Goal: Task Accomplishment & Management: Manage account settings

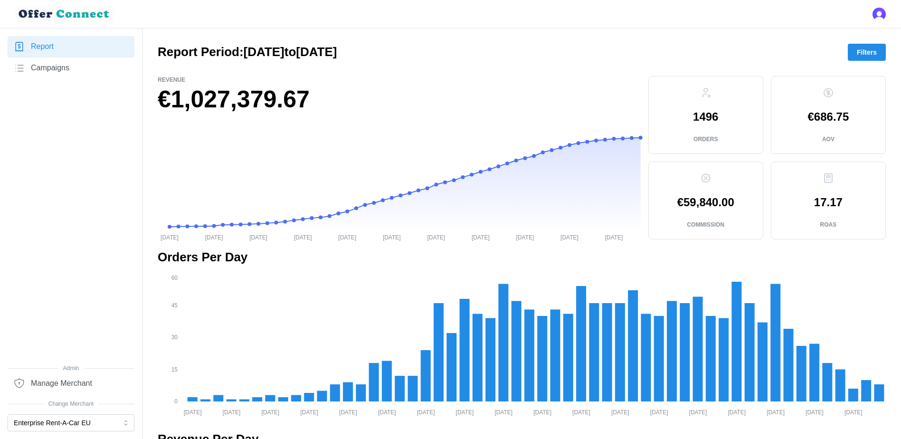
click at [718, 57] on span "Filters" at bounding box center [867, 52] width 20 height 16
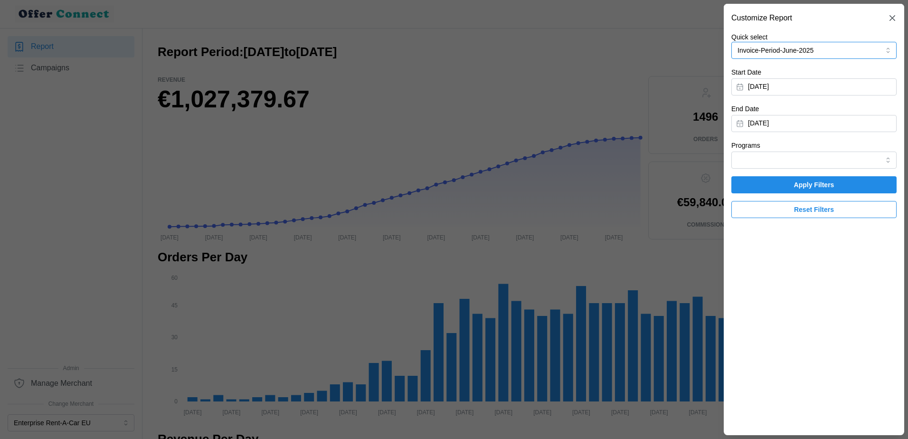
click at [718, 54] on button "Invoice-Period-June-2025" at bounding box center [813, 50] width 165 height 17
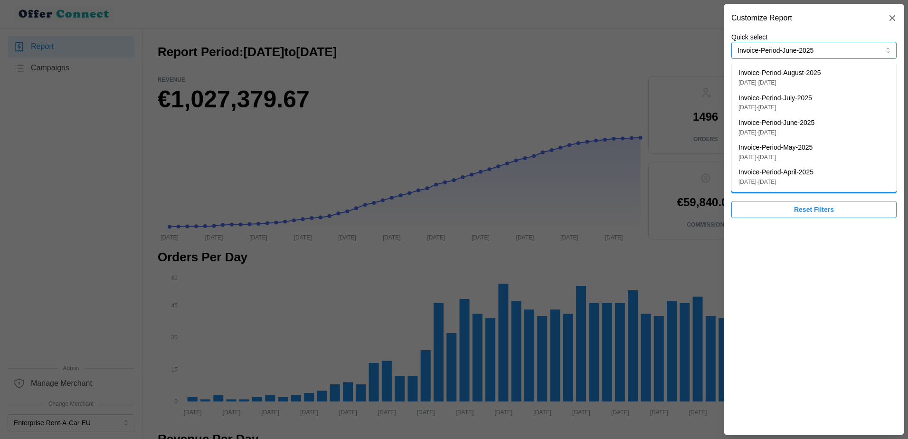
click at [718, 83] on p "[DATE] - [DATE]" at bounding box center [780, 82] width 83 height 9
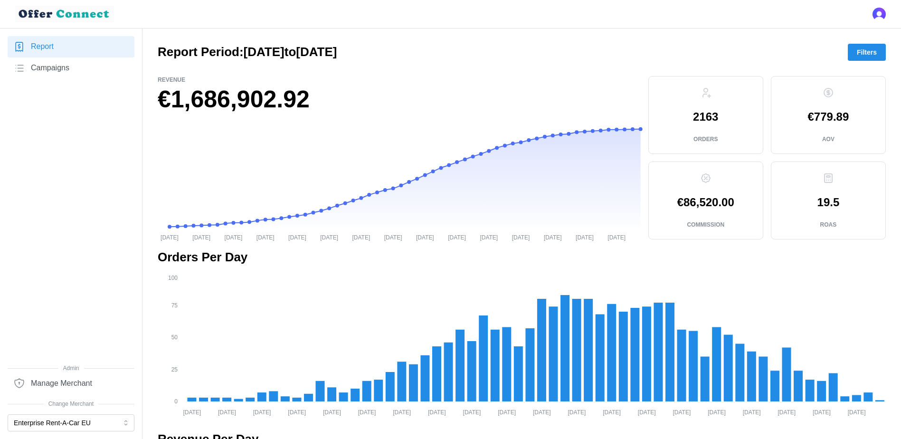
click at [718, 54] on button "Filters" at bounding box center [867, 52] width 38 height 17
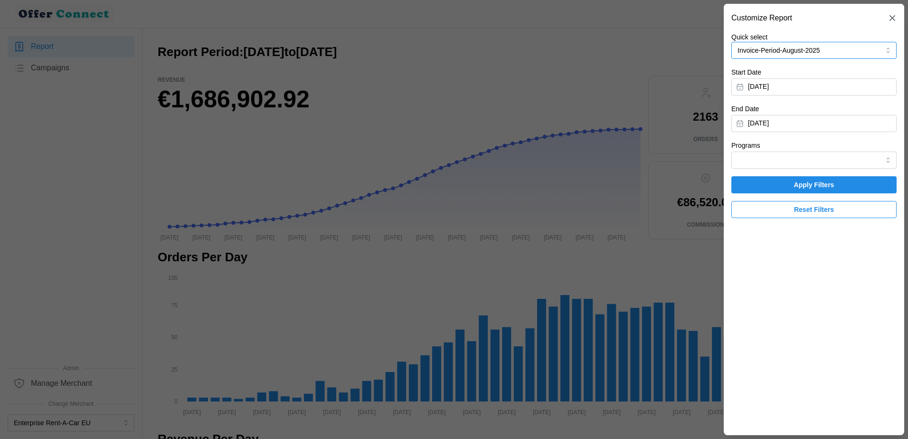
click at [718, 52] on button "Invoice-Period-August-2025" at bounding box center [813, 50] width 165 height 17
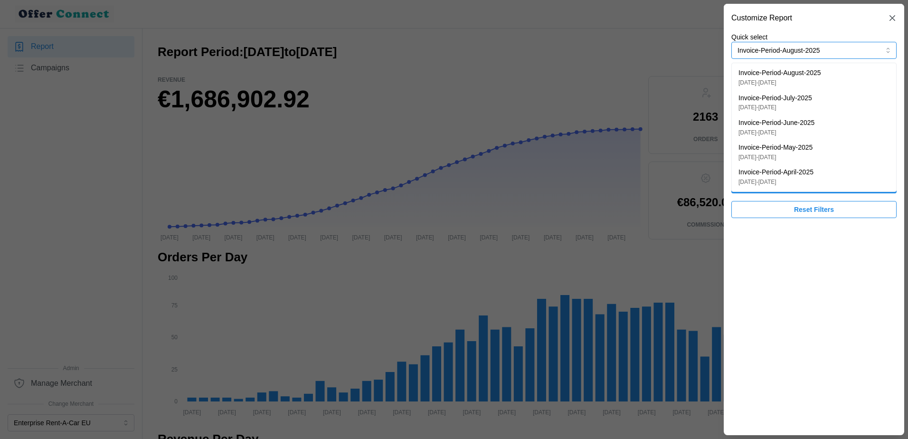
click at [718, 170] on p "Invoice-Period-April-2025" at bounding box center [776, 172] width 75 height 10
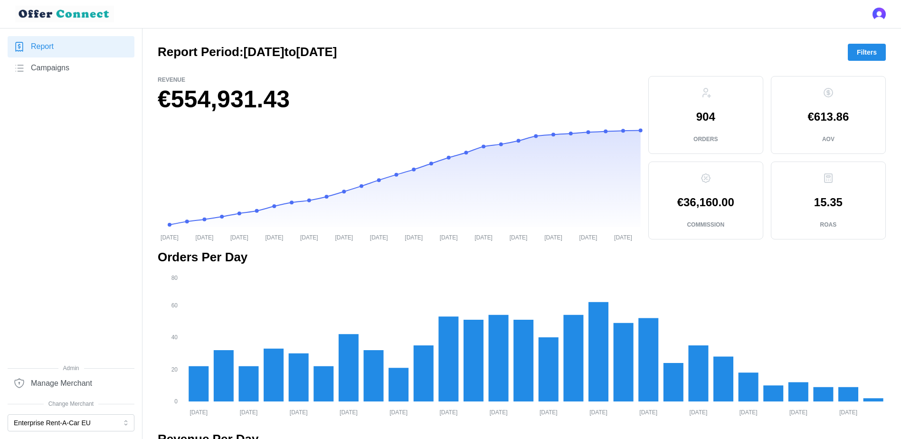
click at [47, 336] on span "Manage Merchant" at bounding box center [61, 384] width 61 height 12
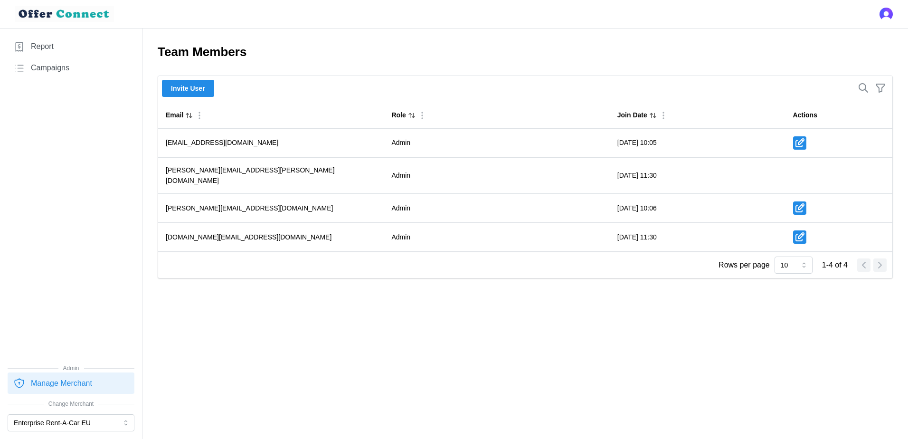
click at [195, 91] on span "Invite User" at bounding box center [188, 88] width 34 height 16
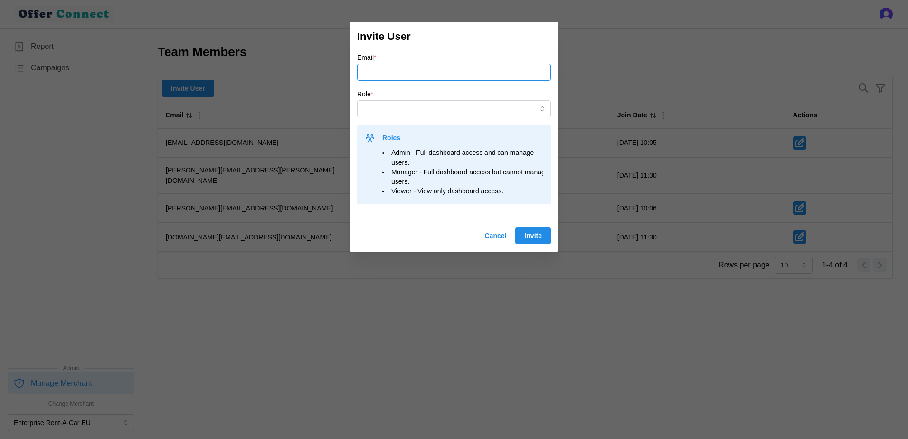
click at [400, 68] on input "Email *" at bounding box center [454, 72] width 194 height 17
paste input "[EMAIL_ADDRESS][PERSON_NAME][DOMAIN_NAME]"
type input "[EMAIL_ADDRESS][PERSON_NAME][DOMAIN_NAME]"
click at [540, 113] on input "Role *" at bounding box center [454, 108] width 194 height 17
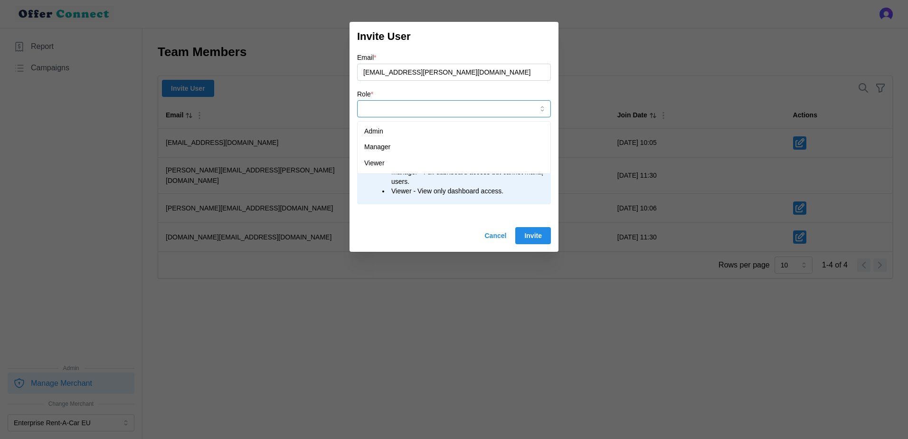
click at [396, 147] on div "Manager" at bounding box center [454, 147] width 189 height 16
type input "Manager"
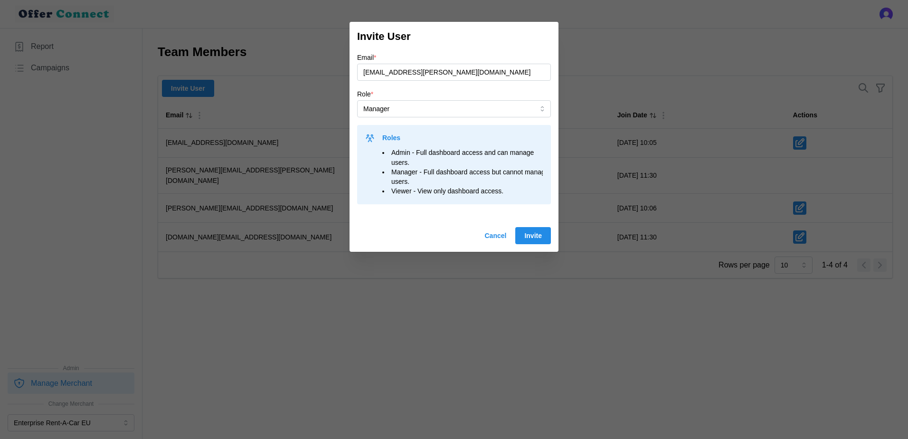
click at [533, 228] on span "Invite" at bounding box center [533, 236] width 18 height 16
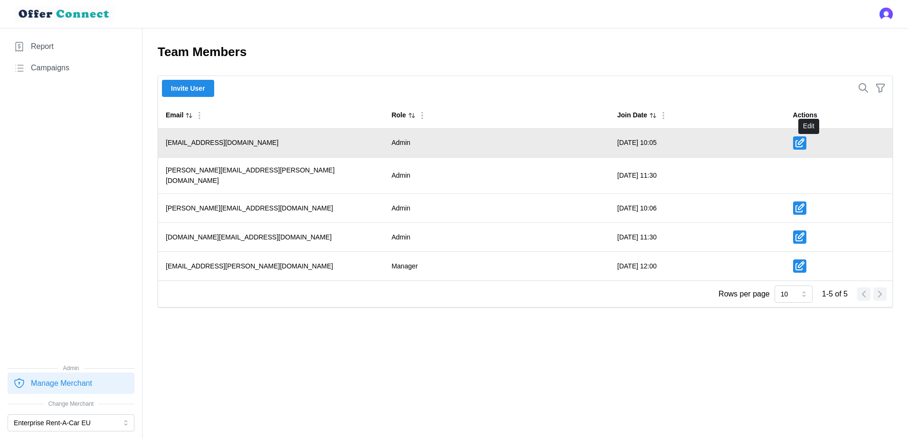
click at [718, 145] on icon "button" at bounding box center [799, 142] width 11 height 11
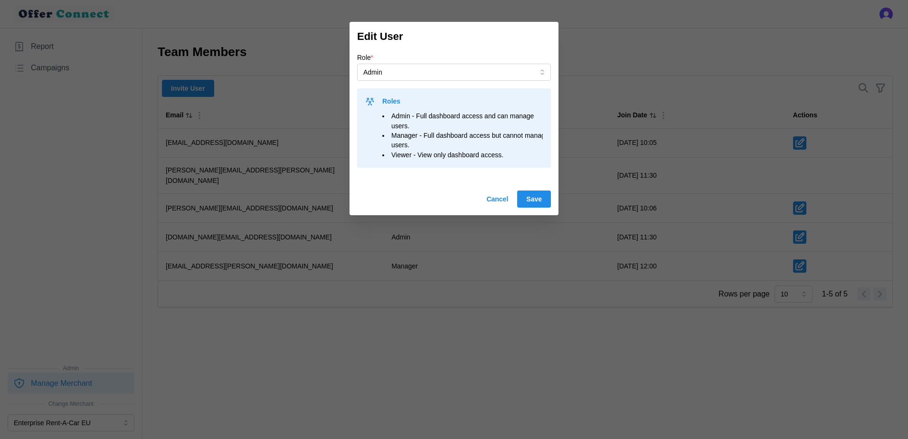
click at [459, 75] on input "Admin" at bounding box center [454, 72] width 194 height 17
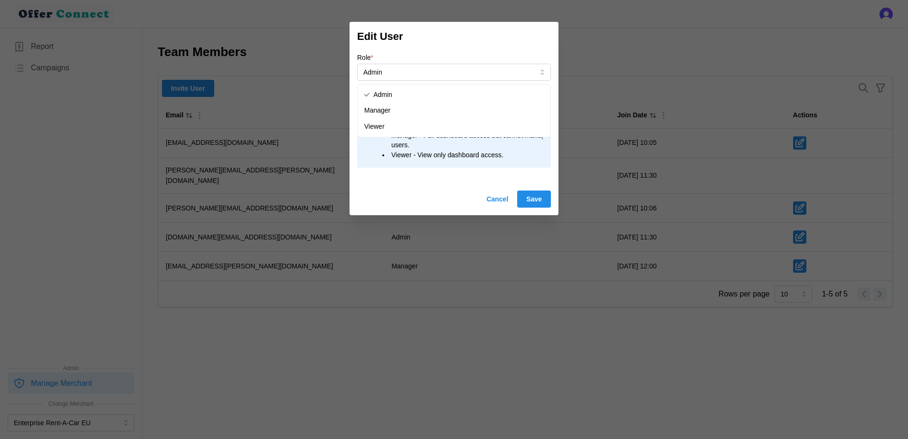
click at [475, 190] on div "Cancel Save" at bounding box center [454, 198] width 194 height 17
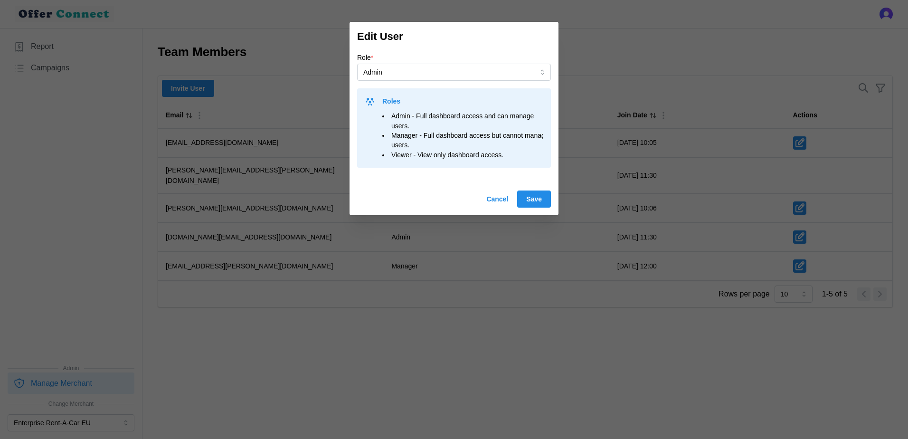
click at [497, 191] on span "Cancel" at bounding box center [497, 199] width 22 height 16
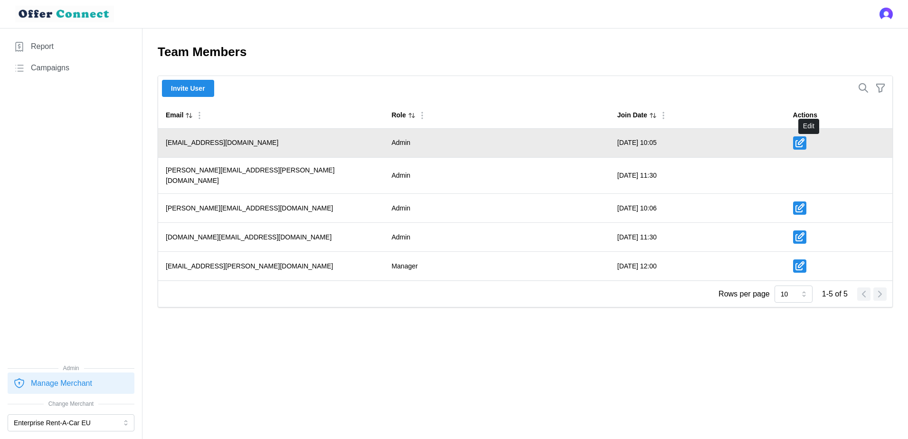
click at [718, 144] on icon "button" at bounding box center [799, 142] width 11 height 11
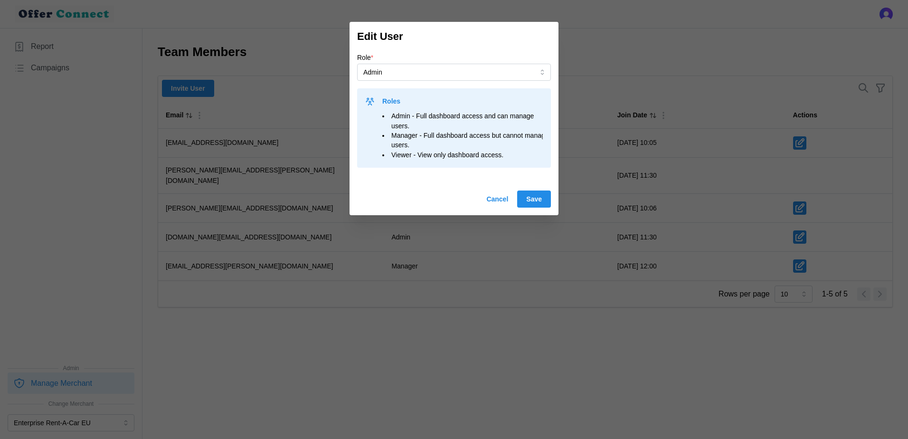
click at [527, 74] on input "Admin" at bounding box center [454, 72] width 194 height 17
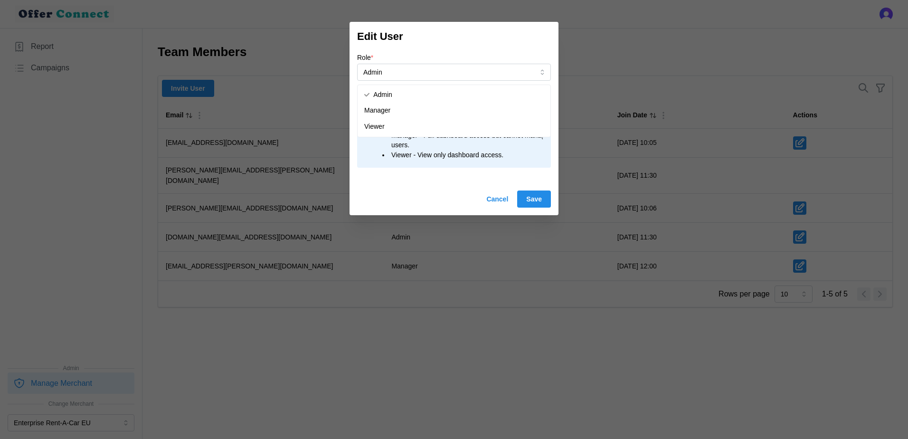
click at [381, 121] on div "Viewer" at bounding box center [454, 127] width 189 height 16
type input "Viewer"
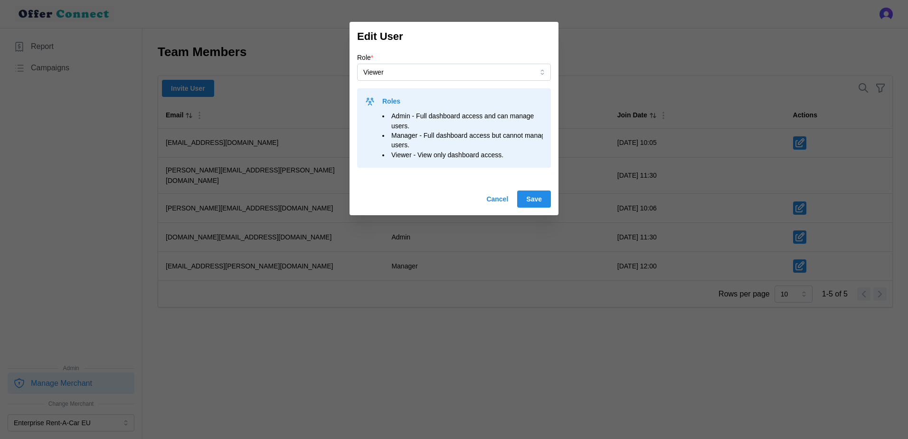
click at [531, 191] on span "Save" at bounding box center [534, 199] width 16 height 16
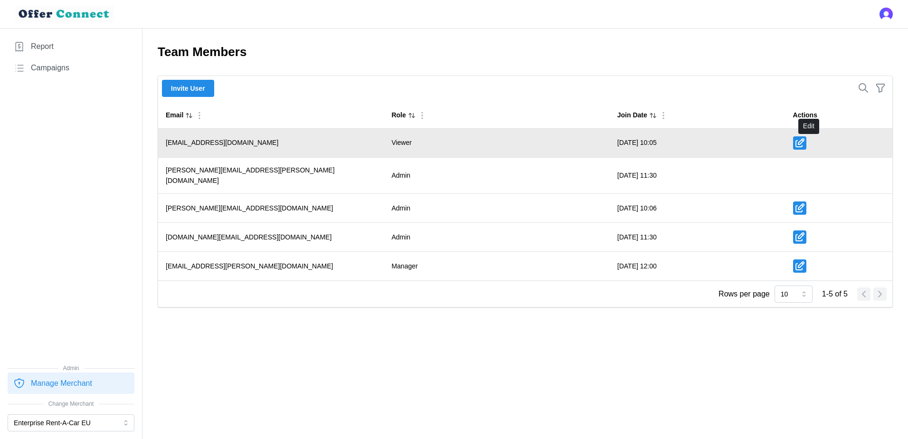
click at [718, 138] on icon "button" at bounding box center [799, 142] width 11 height 11
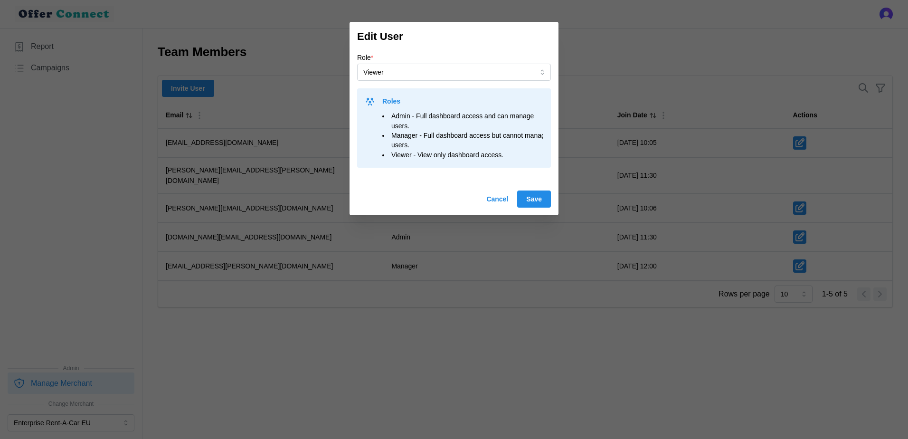
click at [506, 191] on span "Cancel" at bounding box center [497, 199] width 22 height 16
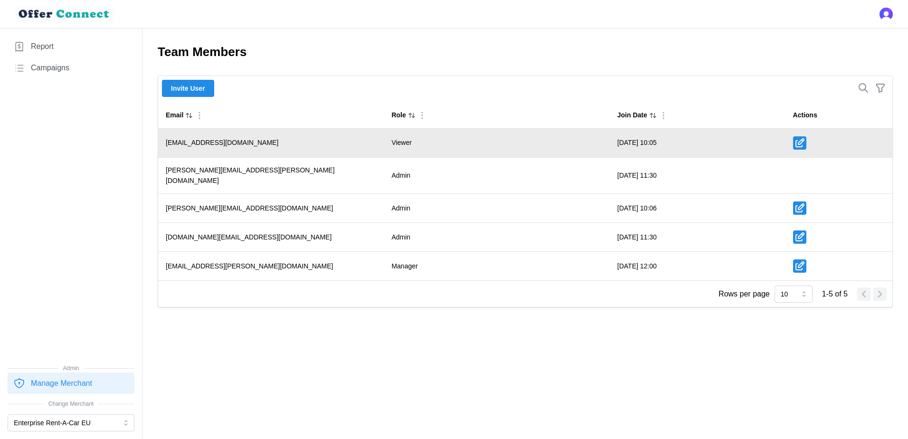
click at [384, 140] on td "[EMAIL_ADDRESS][DOMAIN_NAME]" at bounding box center [271, 143] width 226 height 29
drag, startPoint x: 388, startPoint y: 140, endPoint x: 349, endPoint y: 142, distance: 38.5
click at [349, 142] on td "[EMAIL_ADDRESS][DOMAIN_NAME]" at bounding box center [271, 143] width 226 height 29
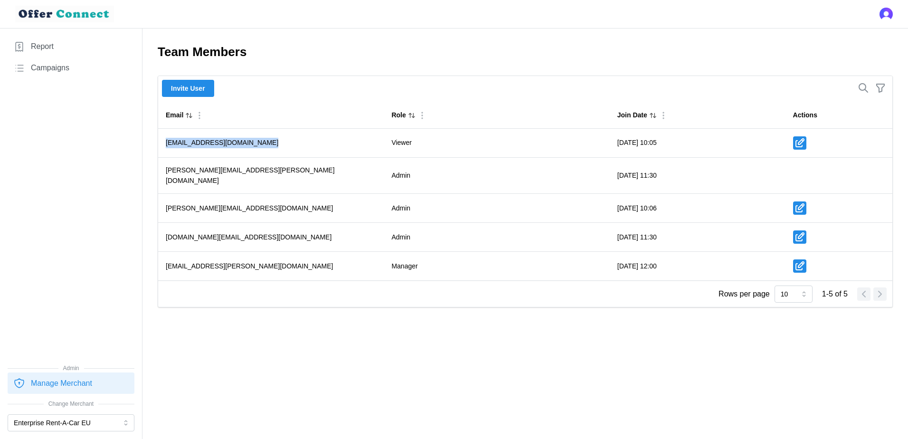
click at [55, 15] on img at bounding box center [64, 14] width 99 height 17
click at [43, 38] on link "Report" at bounding box center [71, 46] width 127 height 21
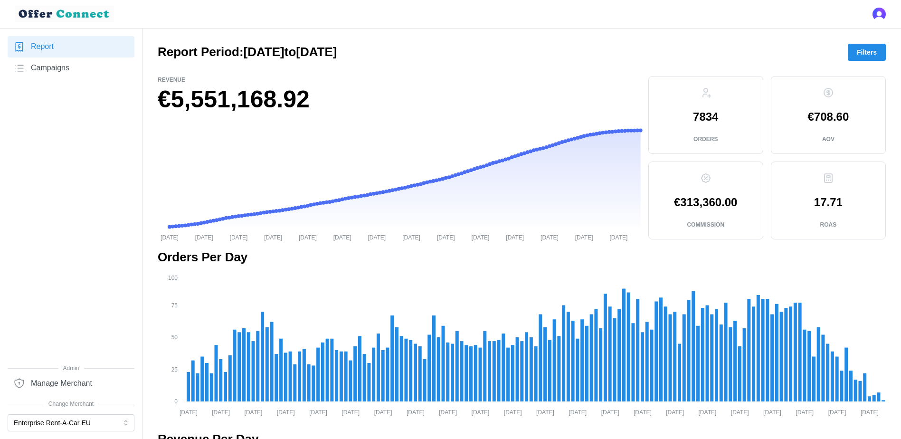
click at [718, 56] on span "Filters" at bounding box center [867, 52] width 20 height 16
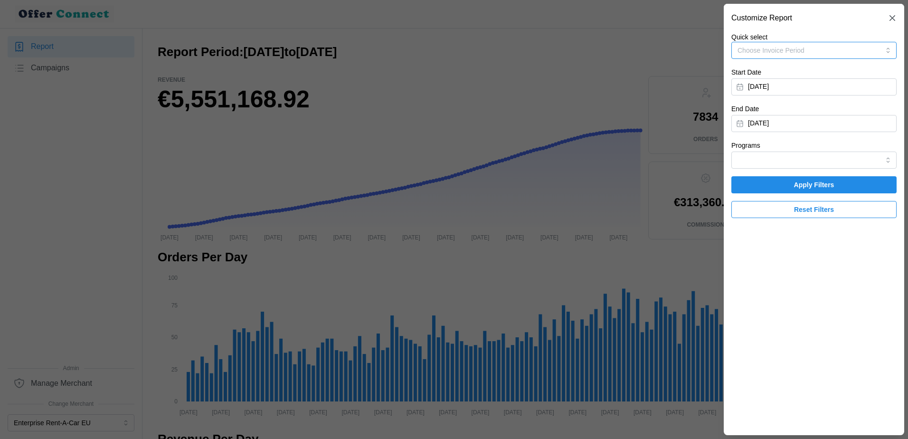
click at [718, 51] on span "Choose Invoice Period" at bounding box center [771, 51] width 67 height 8
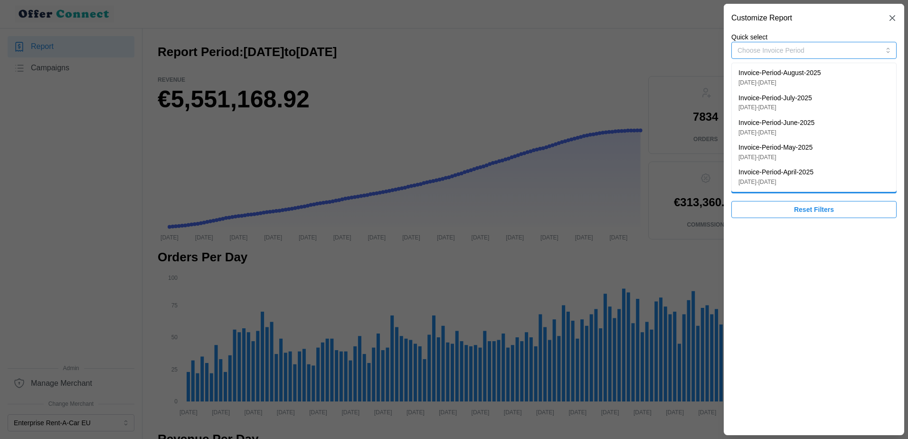
click at [718, 171] on div "Invoice-Period-April-2025 [DATE] - [DATE]" at bounding box center [814, 176] width 151 height 19
